Goal: Task Accomplishment & Management: Manage account settings

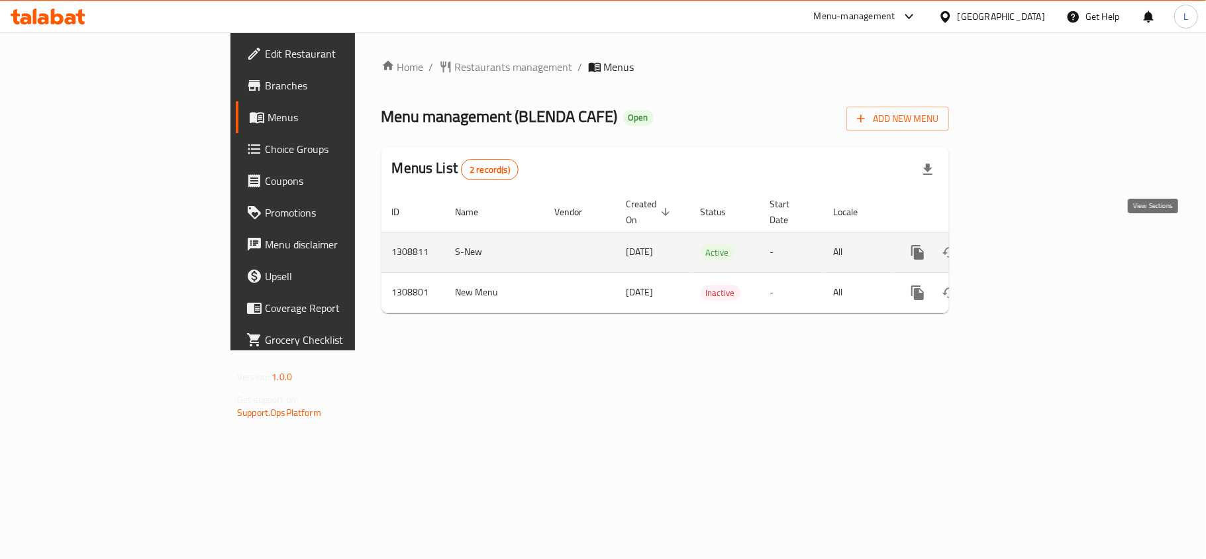
click at [1019, 246] on icon "enhanced table" at bounding box center [1013, 252] width 12 height 12
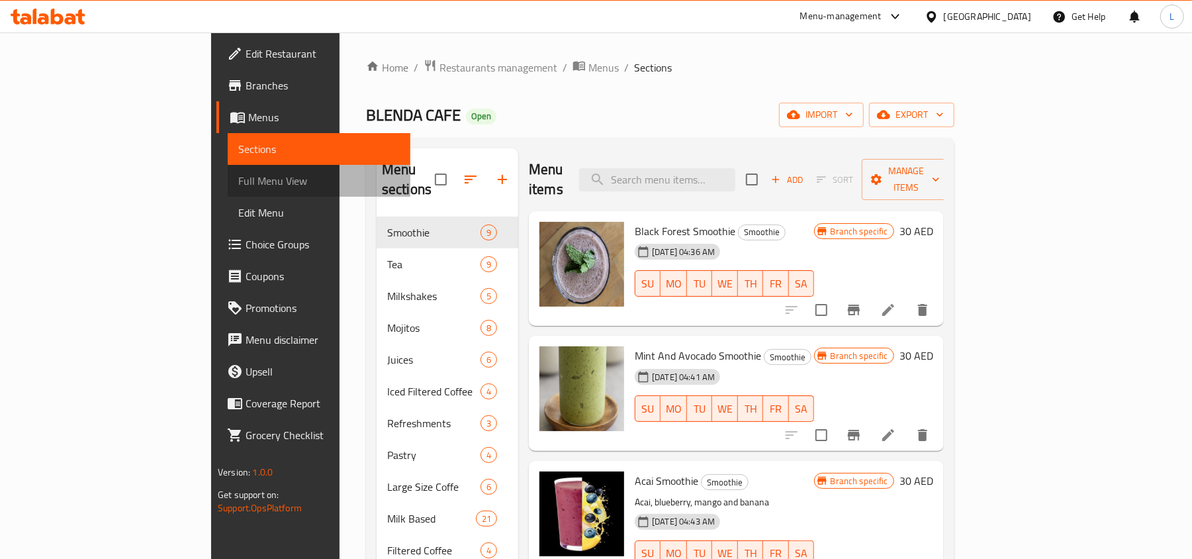
click at [228, 191] on link "Full Menu View" at bounding box center [319, 181] width 183 height 32
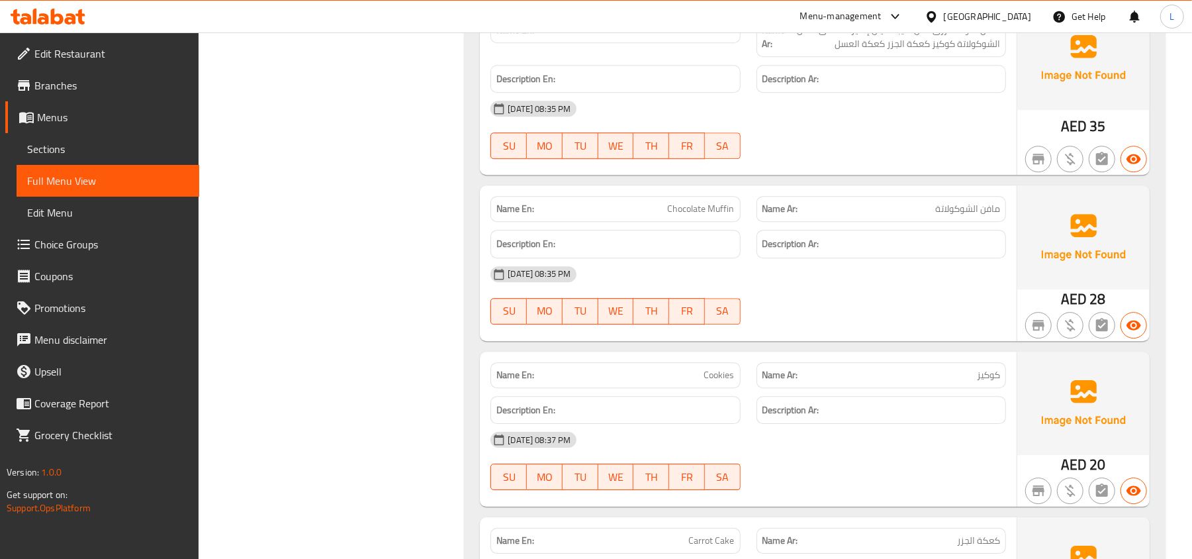
scroll to position [20730, 0]
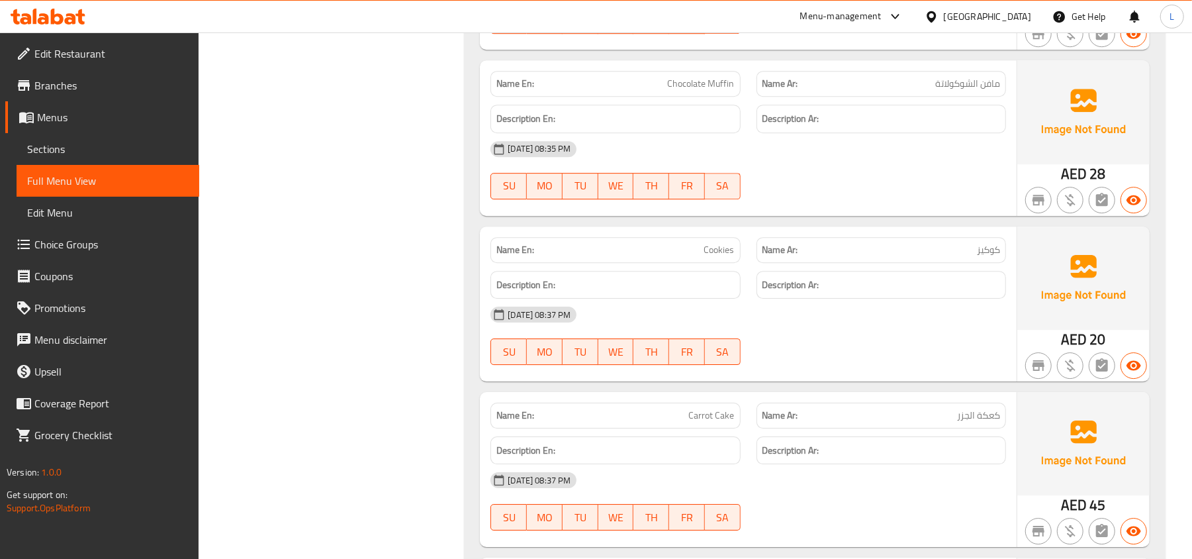
drag, startPoint x: 1204, startPoint y: 456, endPoint x: 605, endPoint y: 355, distance: 607.1
click at [605, 330] on div "[DATE] 08:37 PM" at bounding box center [749, 315] width 532 height 32
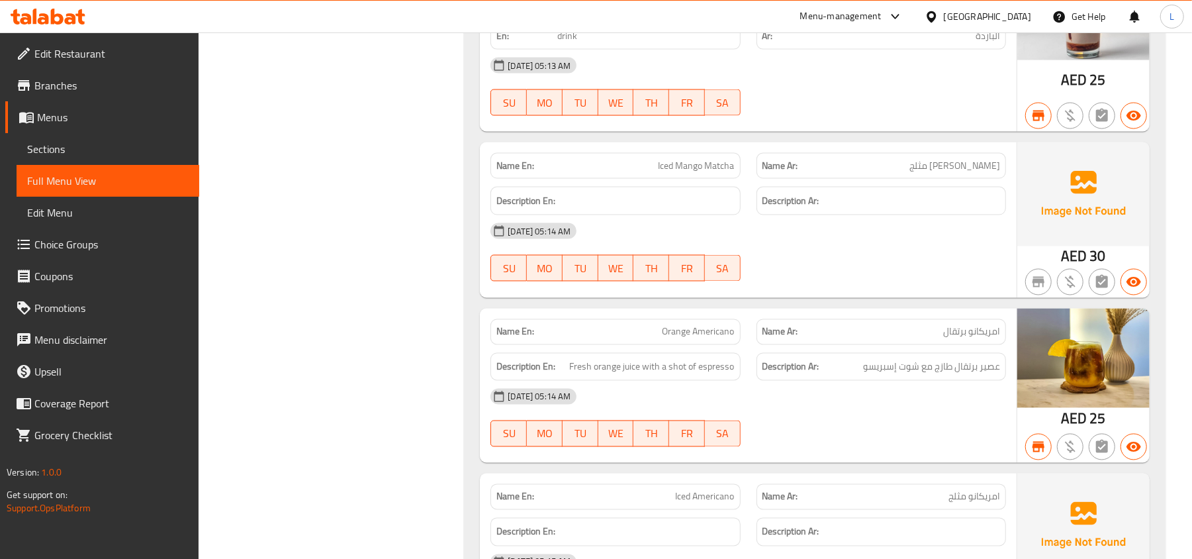
scroll to position [24225, 0]
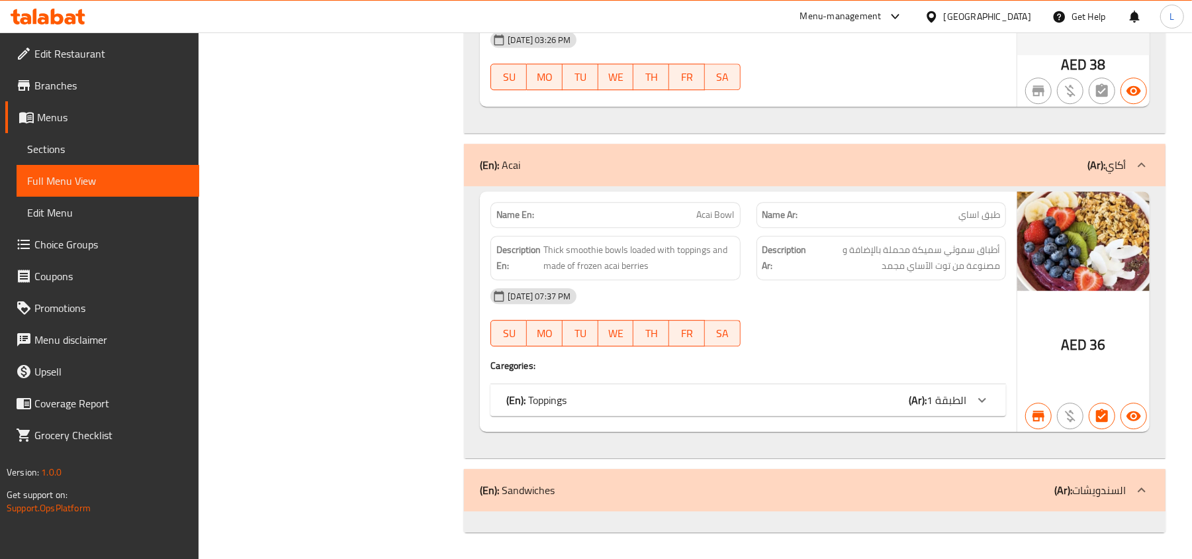
click at [86, 143] on span "Sections" at bounding box center [108, 149] width 162 height 16
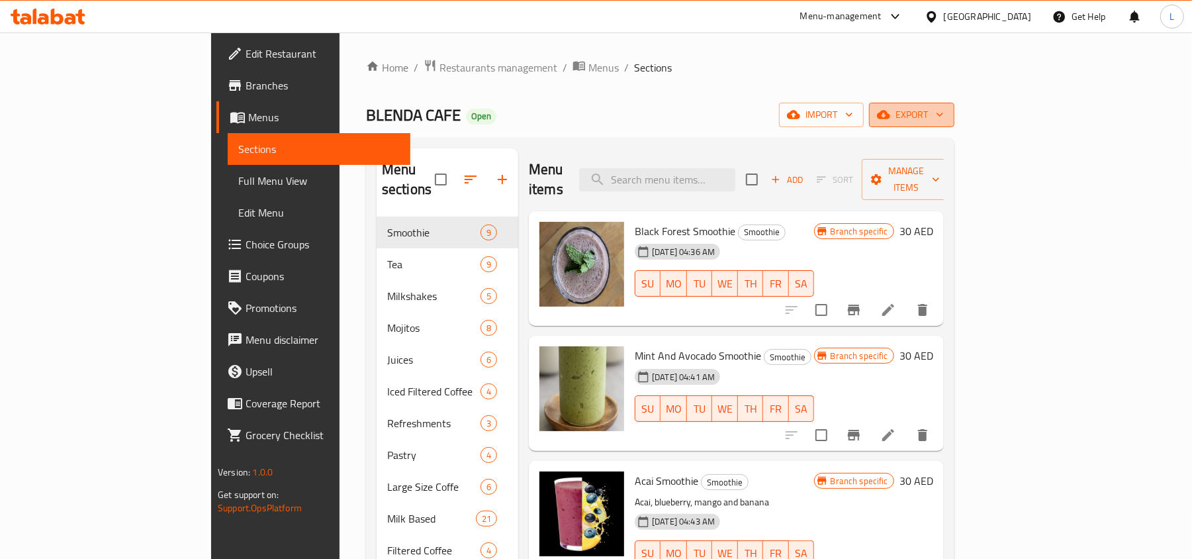
click at [891, 117] on icon "button" at bounding box center [883, 115] width 13 height 9
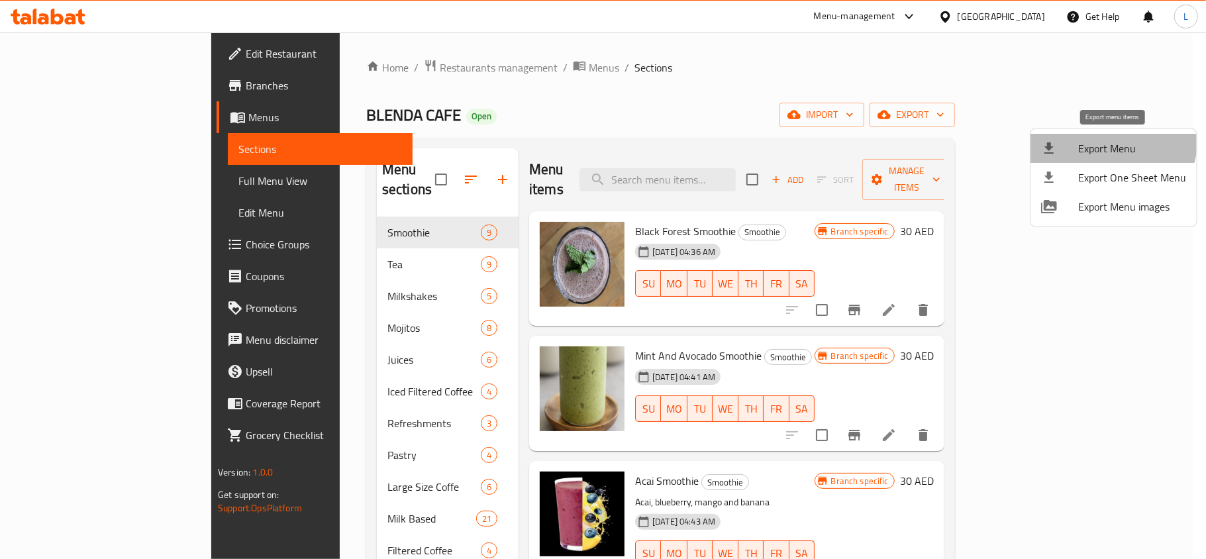
click at [1094, 136] on li "Export Menu" at bounding box center [1113, 148] width 166 height 29
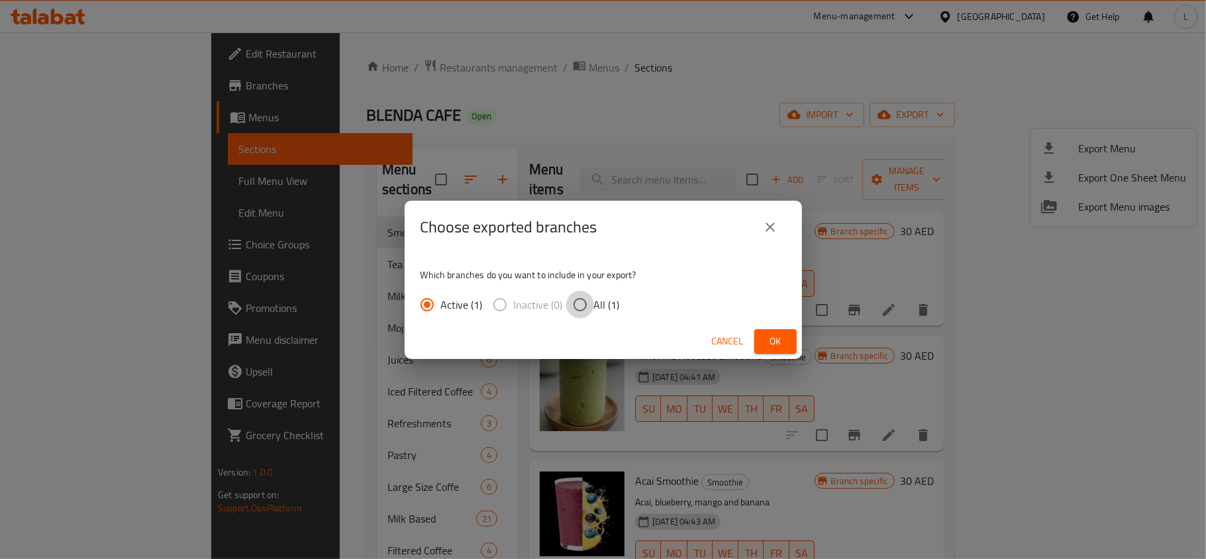
click at [588, 309] on input "All (1)" at bounding box center [580, 305] width 28 height 28
radio input "true"
click at [783, 334] on span "Ok" at bounding box center [775, 341] width 21 height 17
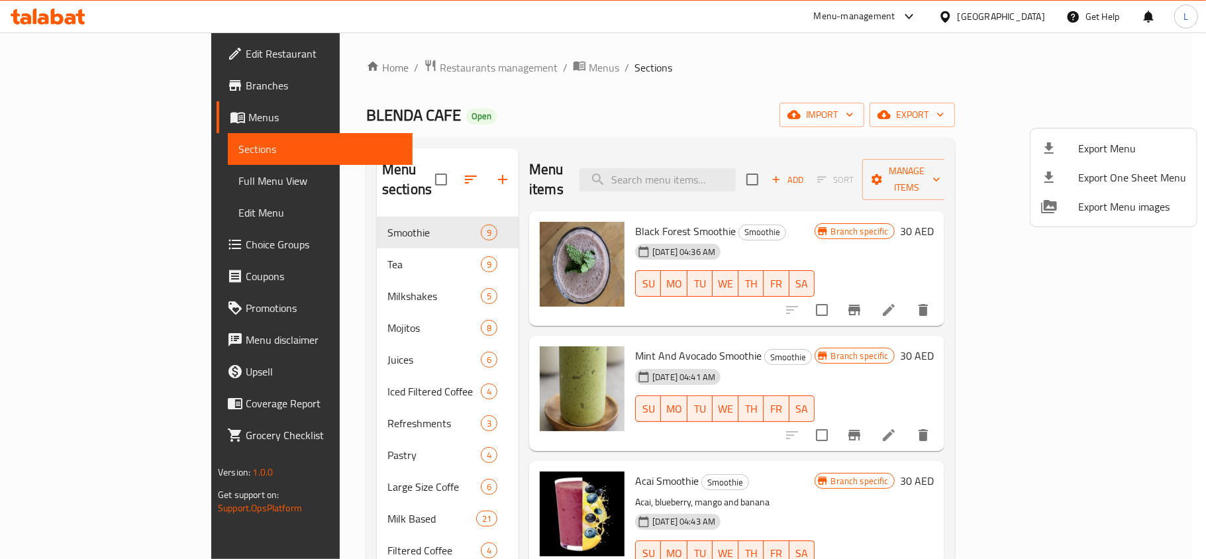
click at [119, 171] on div at bounding box center [603, 279] width 1206 height 559
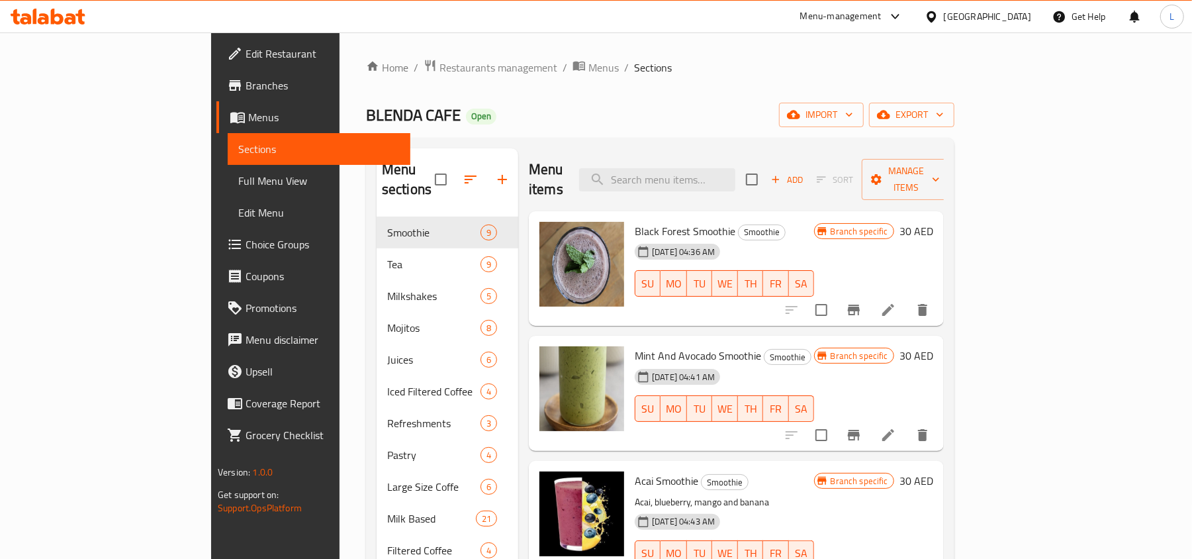
click at [228, 170] on link "Full Menu View" at bounding box center [319, 181] width 183 height 32
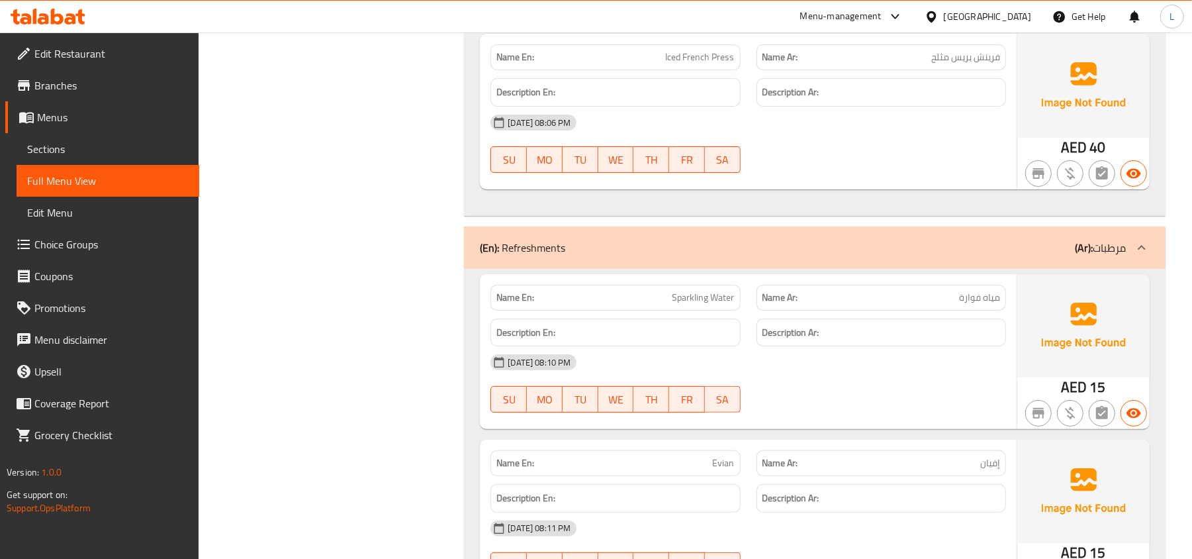
scroll to position [7239, 0]
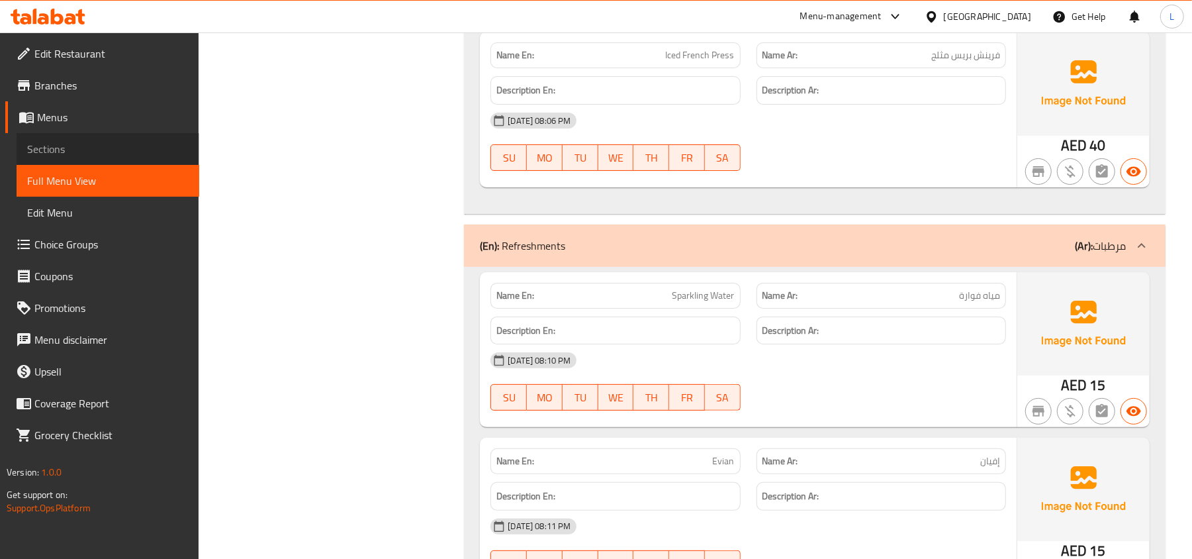
click at [109, 150] on span "Sections" at bounding box center [108, 149] width 162 height 16
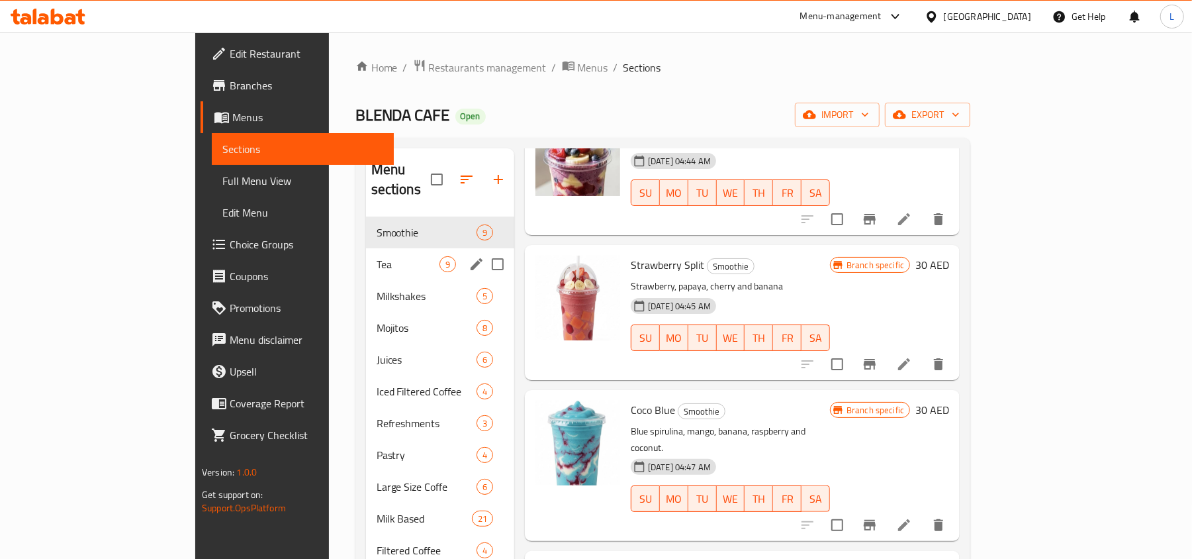
scroll to position [253, 0]
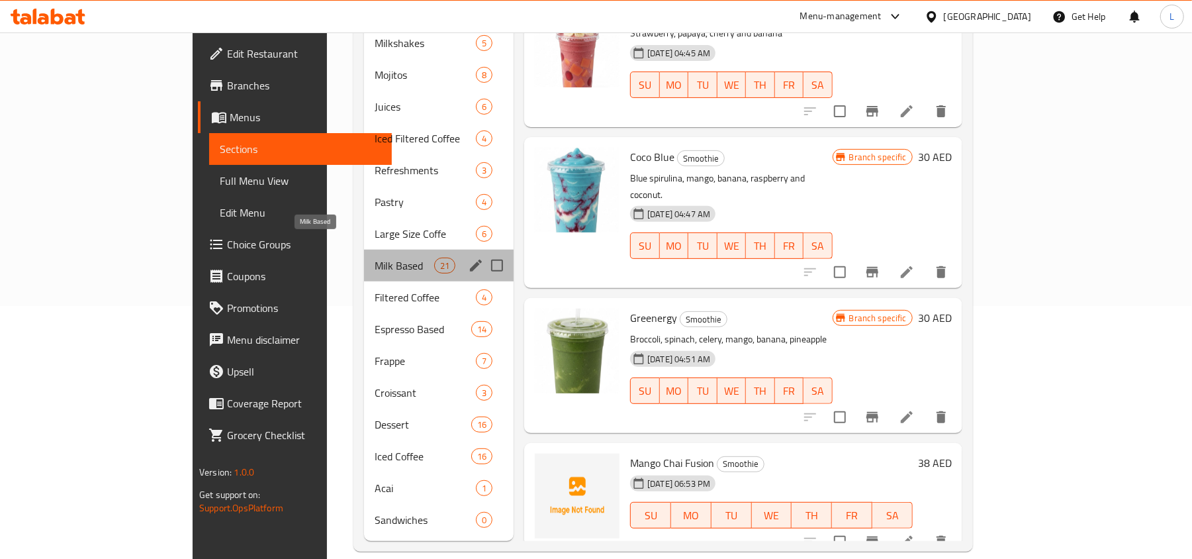
click at [375, 258] on span "Milk Based" at bounding box center [405, 266] width 60 height 16
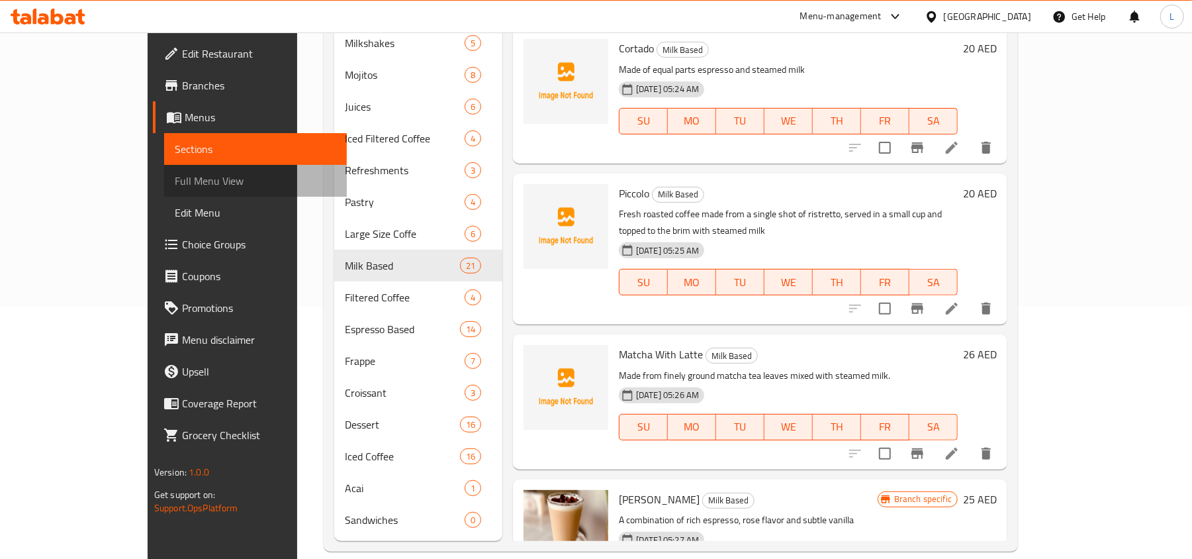
click at [164, 193] on link "Full Menu View" at bounding box center [255, 181] width 183 height 32
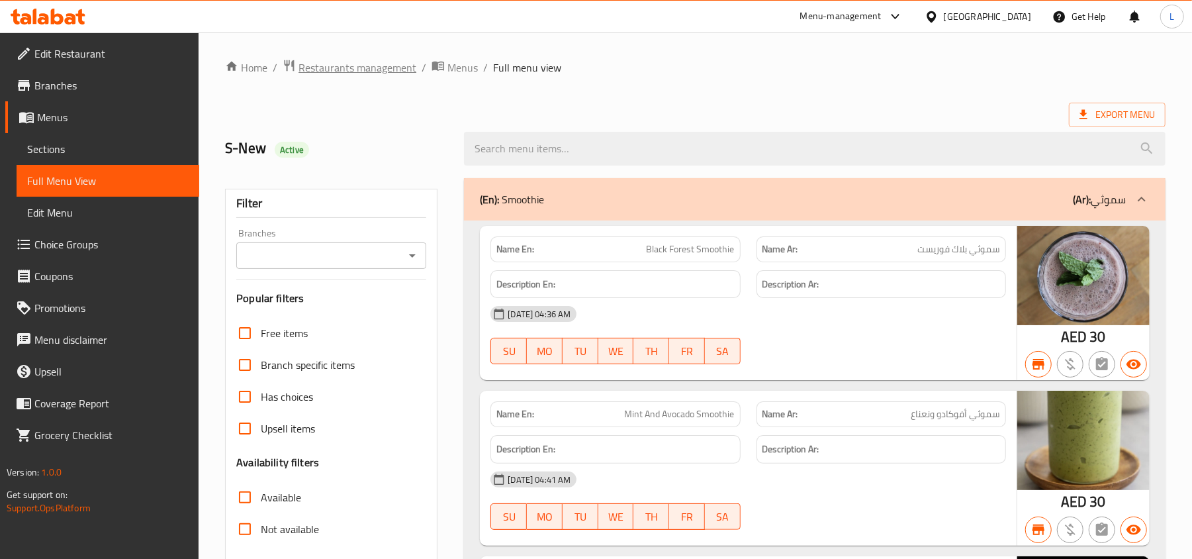
click at [367, 64] on span "Restaurants management" at bounding box center [358, 68] width 118 height 16
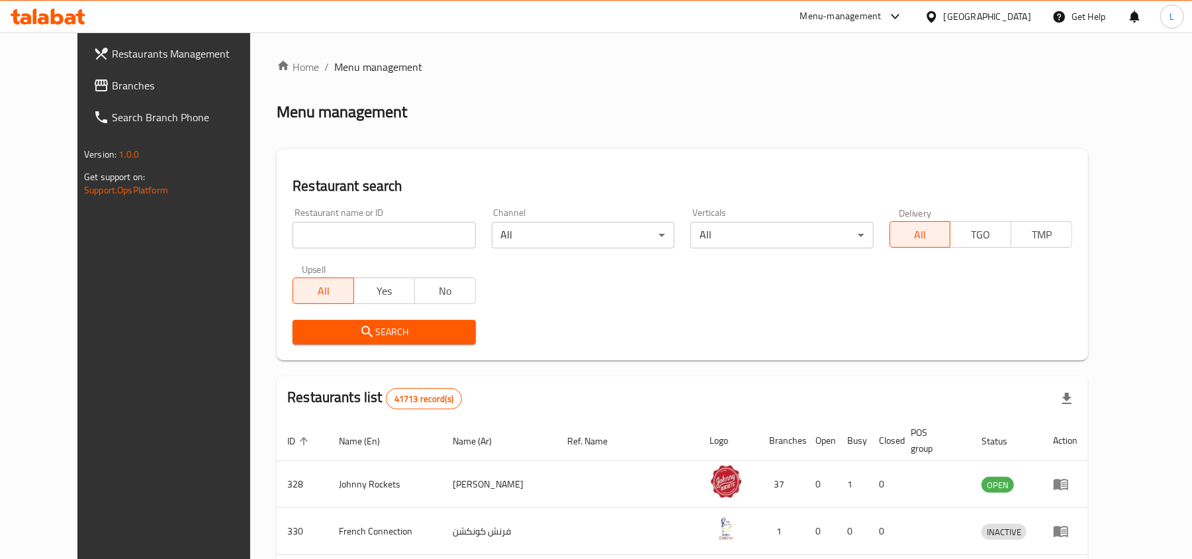
click at [90, 98] on link "Branches" at bounding box center [180, 86] width 194 height 32
